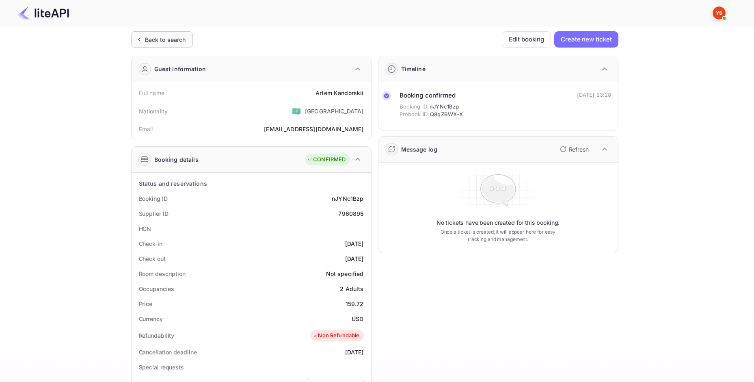
click at [151, 39] on div "Back to search" at bounding box center [165, 39] width 41 height 9
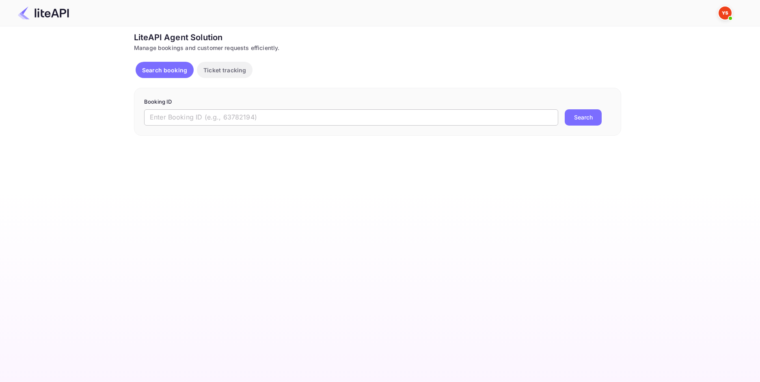
click at [207, 115] on input "text" at bounding box center [351, 117] width 414 height 16
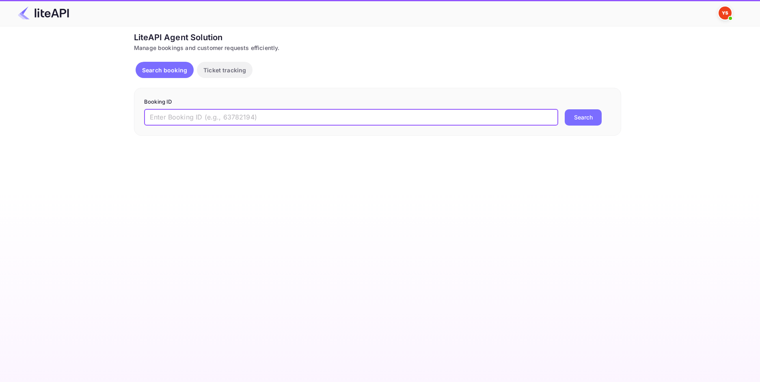
paste input "7870093"
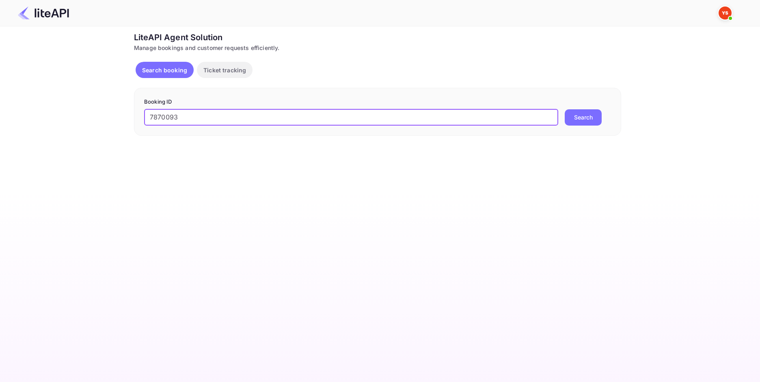
type input "7870093"
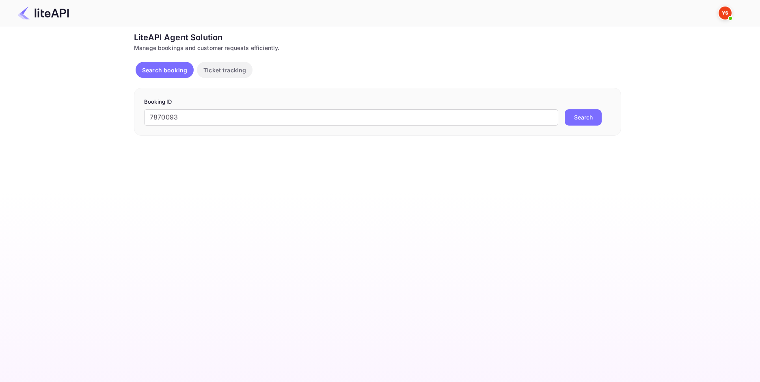
click at [591, 121] on button "Search" at bounding box center [583, 117] width 37 height 16
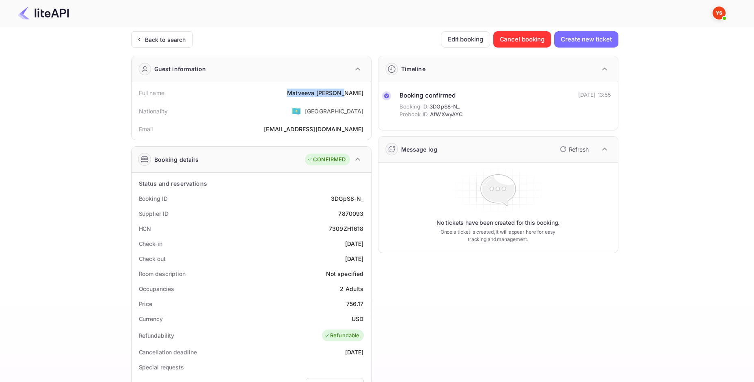
drag, startPoint x: 323, startPoint y: 93, endPoint x: 364, endPoint y: 93, distance: 41.4
click at [364, 93] on div "Full name [PERSON_NAME]" at bounding box center [251, 92] width 233 height 15
copy div "[PERSON_NAME]"
drag, startPoint x: 348, startPoint y: 302, endPoint x: 362, endPoint y: 311, distance: 17.0
click at [362, 316] on div "Status and reservations Booking ID 3DGpS8-N_ Supplier ID 7870093 HCN 7309ZH1618…" at bounding box center [251, 374] width 233 height 396
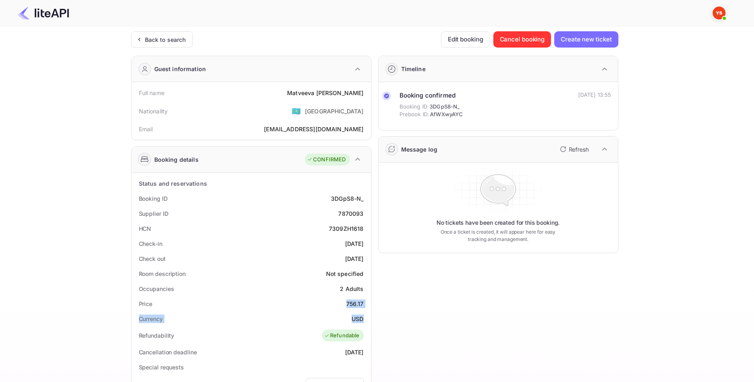
copy div "756.17 Currency USD"
